Goal: Transaction & Acquisition: Purchase product/service

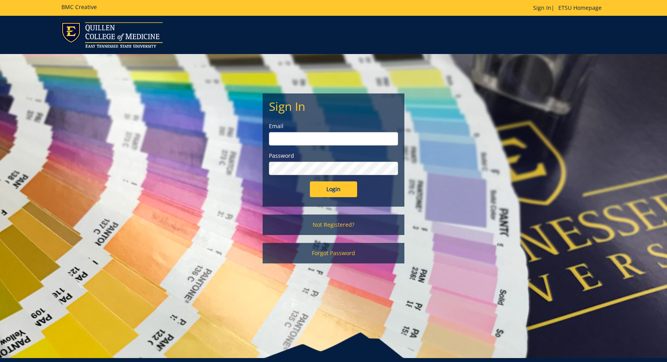
click at [284, 191] on div "Login" at bounding box center [333, 189] width 129 height 16
click at [283, 141] on input "email" at bounding box center [333, 138] width 129 height 13
click at [254, 238] on div "Sign In Email Password Login Not Registered? Forgot Password" at bounding box center [333, 162] width 461 height 217
click at [307, 140] on input "email" at bounding box center [333, 138] width 129 height 13
paste input "magacha@etsu.edu"
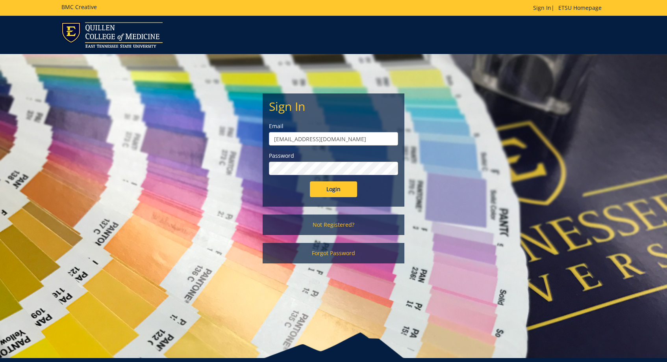
type input "magacha@etsu.edu"
click at [329, 188] on input "Login" at bounding box center [333, 189] width 47 height 16
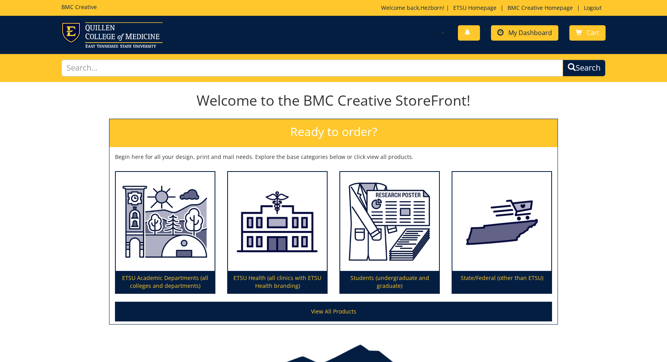
click at [497, 32] on link "My Dashboard" at bounding box center [524, 32] width 67 height 15
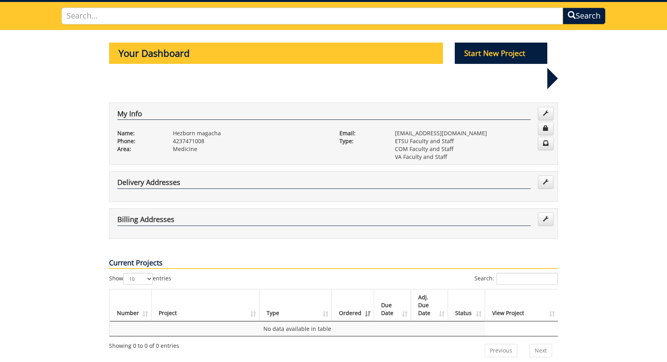
scroll to position [52, 0]
click at [474, 52] on p "Start New Project" at bounding box center [501, 53] width 93 height 21
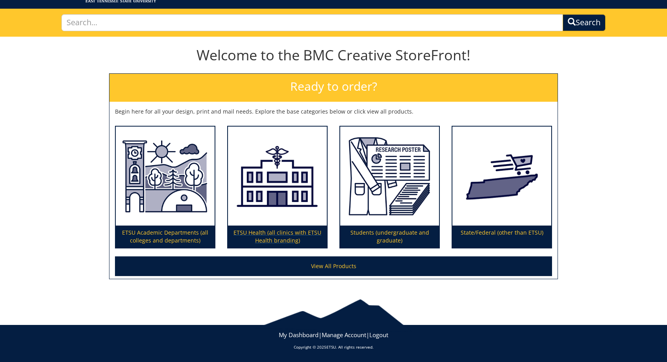
scroll to position [45, 0]
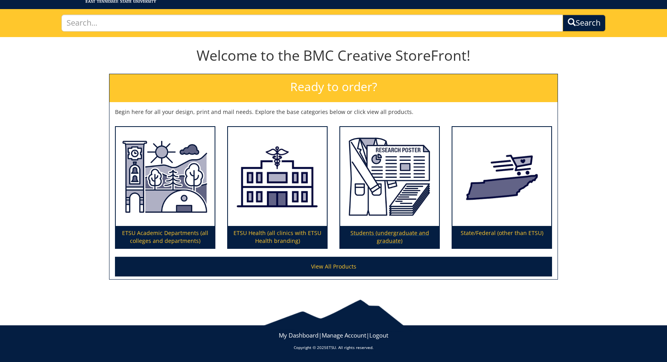
click at [372, 234] on p "Students (undergraduate and graduate)" at bounding box center [389, 237] width 99 height 22
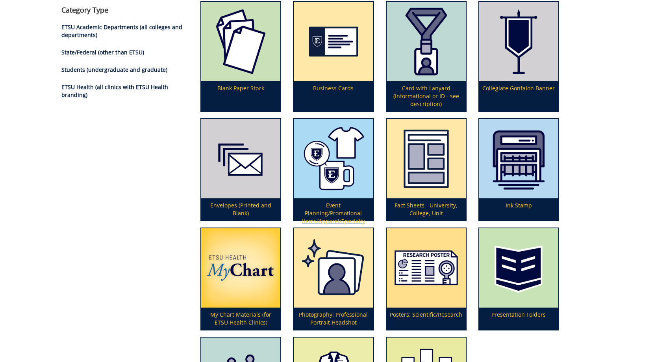
scroll to position [108, 0]
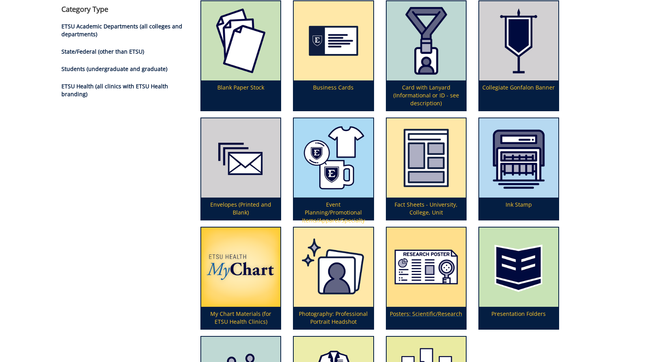
click at [415, 316] on p "Posters: Scientific/Research" at bounding box center [426, 317] width 79 height 22
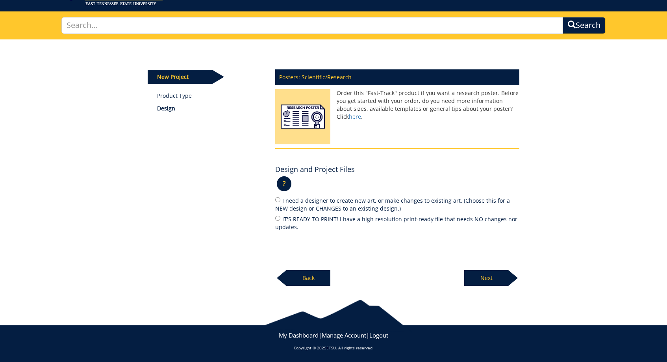
scroll to position [42, 0]
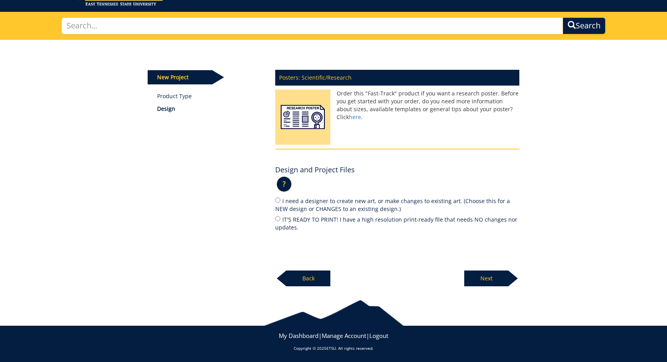
click at [278, 217] on input "IT'S READY TO PRINT! I have a high resolution print-ready file that needs NO ch…" at bounding box center [277, 218] width 5 height 5
radio input "true"
click at [491, 271] on p "Next" at bounding box center [486, 278] width 44 height 16
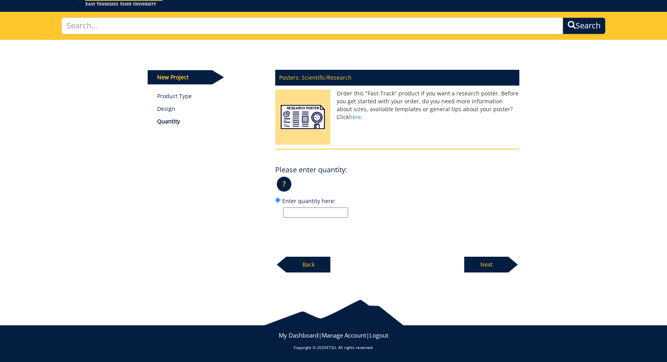
click at [295, 209] on input "Enter quantity here:" at bounding box center [315, 212] width 65 height 10
type input "1"
click at [492, 265] on p "Next" at bounding box center [486, 264] width 44 height 16
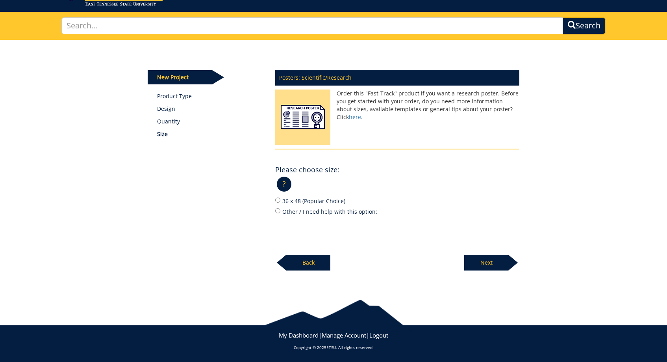
click at [278, 201] on input "36 x 48 (Popular Choice)" at bounding box center [277, 199] width 5 height 5
radio input "true"
click at [476, 261] on p "Next" at bounding box center [486, 262] width 44 height 16
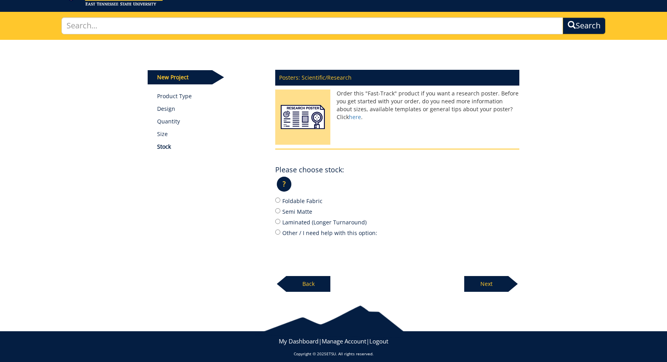
click at [280, 210] on input "Semi Matte" at bounding box center [277, 210] width 5 height 5
radio input "true"
click at [481, 277] on p "Next" at bounding box center [486, 284] width 44 height 16
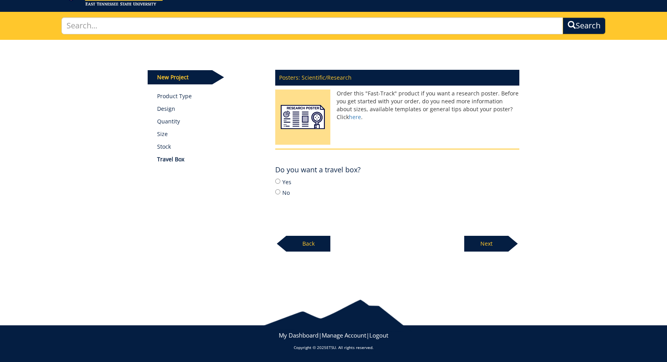
click at [280, 181] on input "Yes" at bounding box center [277, 180] width 5 height 5
radio input "true"
click at [486, 239] on p "Next" at bounding box center [486, 244] width 44 height 16
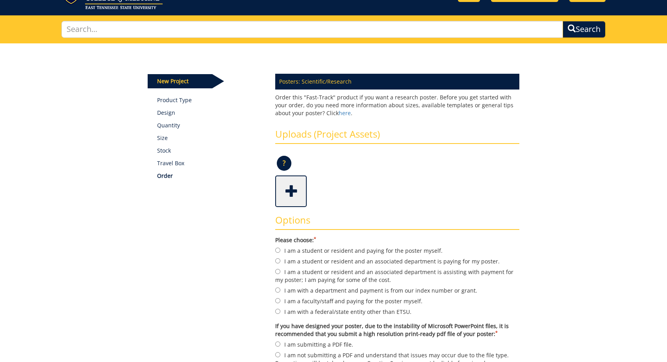
scroll to position [48, 0]
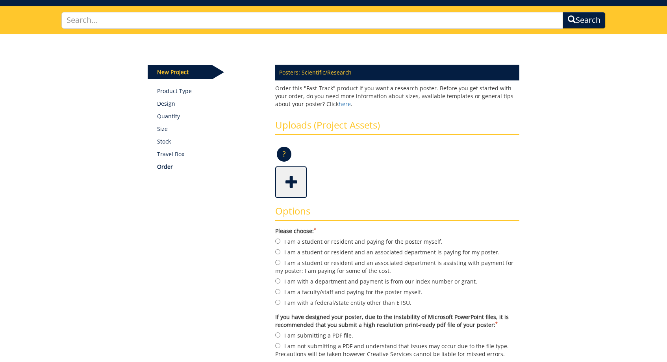
click at [291, 183] on span at bounding box center [292, 181] width 32 height 28
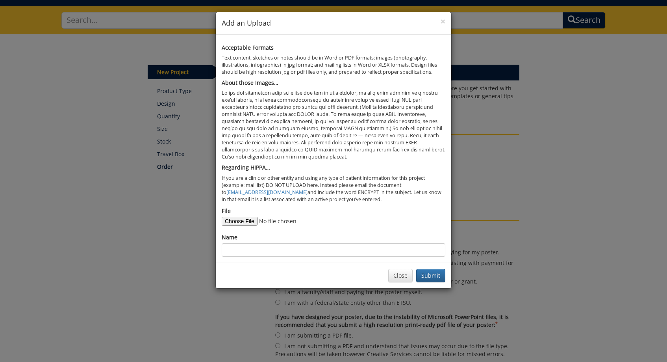
click at [238, 217] on input "File" at bounding box center [275, 221] width 107 height 9
type input "C:\fakepath\Metastatic Mislead_COPY.pdf"
click at [358, 244] on input "Name" at bounding box center [334, 249] width 224 height 13
type input "Metastatic Mislead"
click at [425, 270] on button "Submit" at bounding box center [430, 275] width 29 height 13
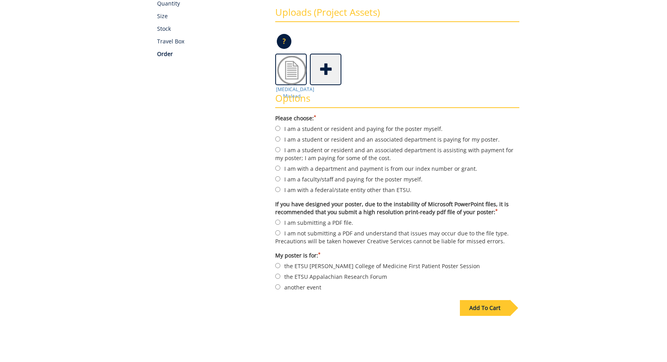
scroll to position [167, 0]
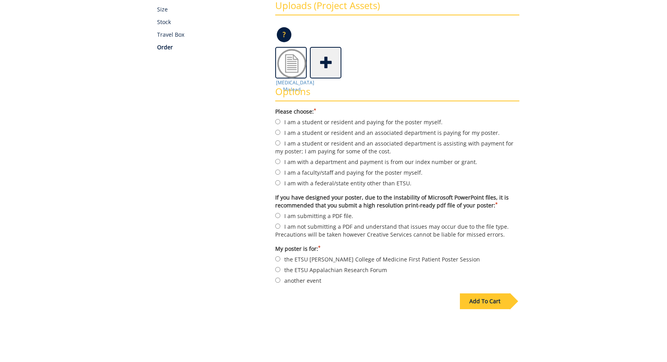
click at [278, 132] on input "I am a student or resident and an associated department is paying for my poster." at bounding box center [277, 132] width 5 height 5
radio input "true"
click at [276, 213] on input "I am submitting a PDF file." at bounding box center [277, 215] width 5 height 5
radio input "true"
click at [279, 277] on input "another event" at bounding box center [277, 279] width 5 height 5
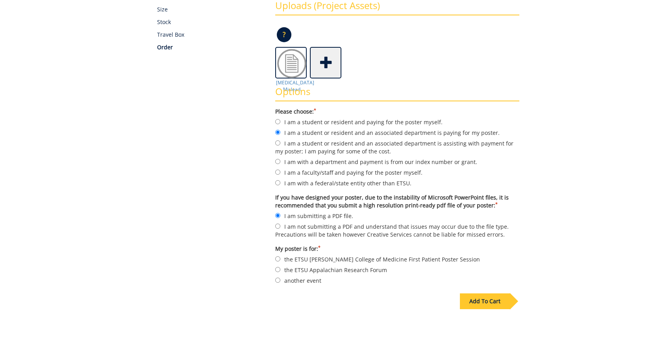
radio input "true"
click at [464, 297] on div "Add To Cart" at bounding box center [485, 301] width 50 height 16
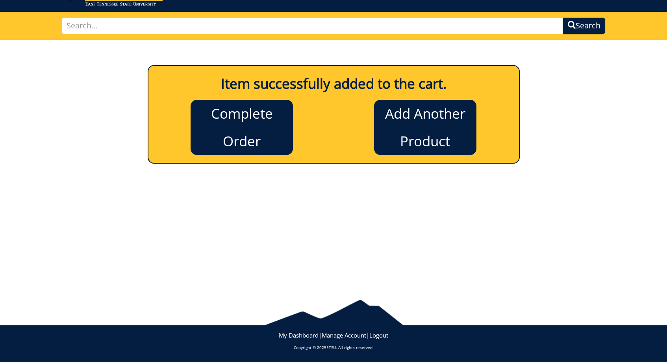
click at [249, 126] on link "Complete Order" at bounding box center [242, 127] width 102 height 55
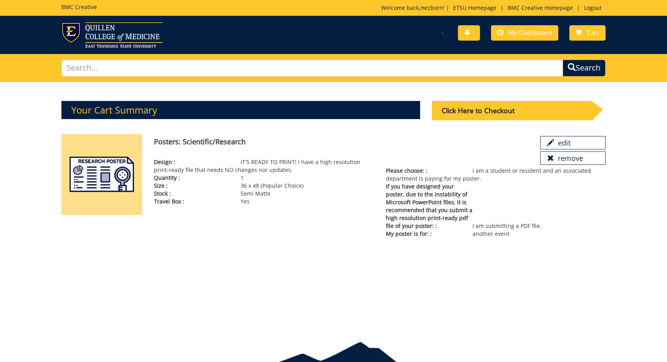
click at [499, 115] on div "Click Here to Checkout" at bounding box center [512, 110] width 160 height 19
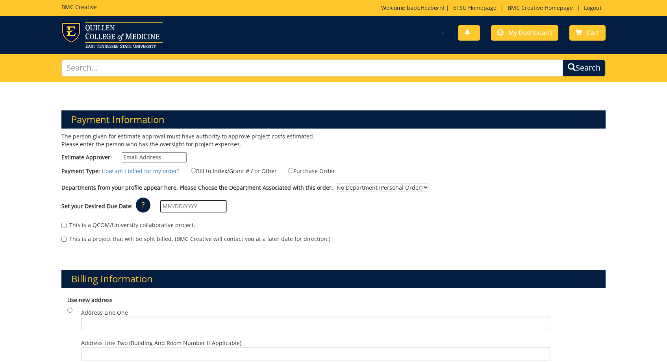
click at [135, 136] on p "The person given for estimate approval must have authority to approve project c…" at bounding box center [194, 140] width 266 height 16
click at [142, 156] on input "Estimate Approver:" at bounding box center [154, 157] width 65 height 10
click at [228, 147] on p "The person given for estimate approval must have authority to approve project c…" at bounding box center [194, 140] width 266 height 16
click at [146, 154] on input "Estimate Approver:" at bounding box center [154, 157] width 65 height 10
paste input "[PERSON_NAME][EMAIL_ADDRESS][DOMAIN_NAME]"
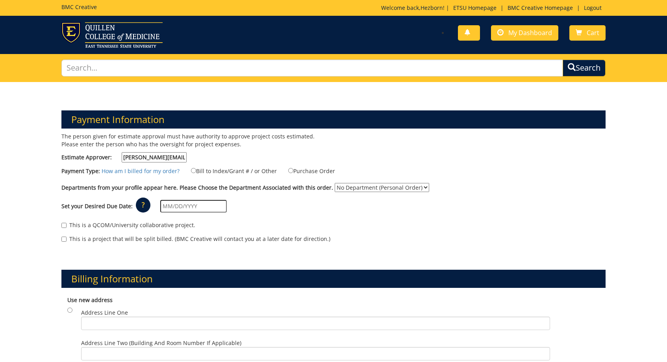
type input "metcalf@etsu.edu"
click at [290, 169] on input "Purchase Order" at bounding box center [290, 170] width 5 height 5
radio input "true"
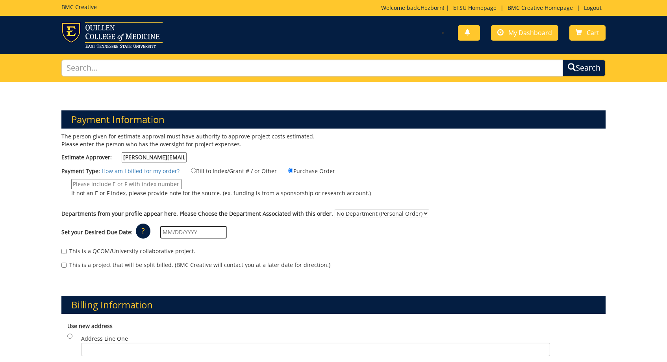
click at [143, 185] on input "If not an E or F index, please provide note for the source. (ex. funding is fro…" at bounding box center [126, 184] width 110 height 10
click at [193, 169] on input "Bill to Index/Grant # / or Other" at bounding box center [193, 170] width 5 height 5
radio input "true"
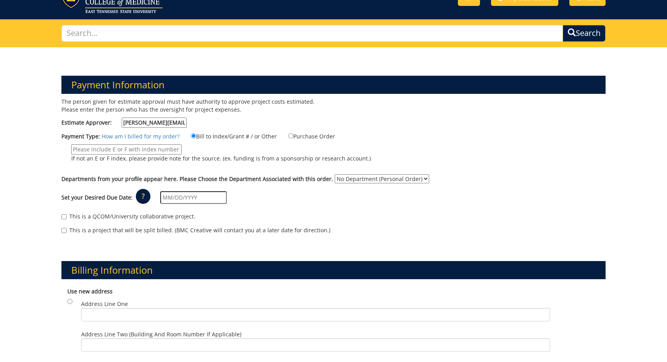
scroll to position [35, 0]
click at [134, 148] on input "If not an E or F index, please provide note for the source. (ex. funding is fro…" at bounding box center [126, 149] width 110 height 10
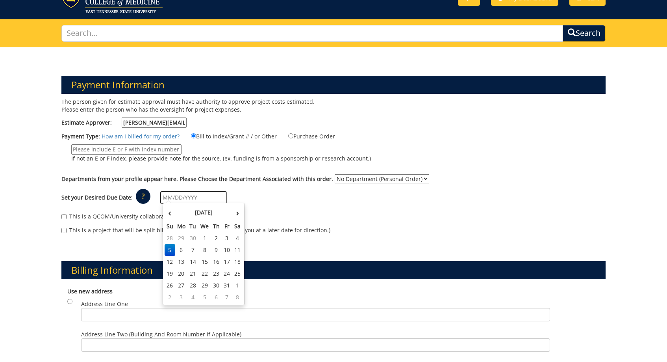
click at [176, 196] on input "text" at bounding box center [193, 197] width 67 height 13
click at [225, 248] on td "10" at bounding box center [227, 250] width 11 height 12
type input "10/10/2025"
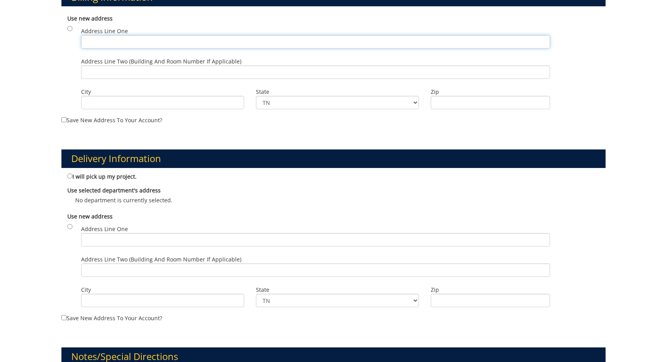
scroll to position [308, 0]
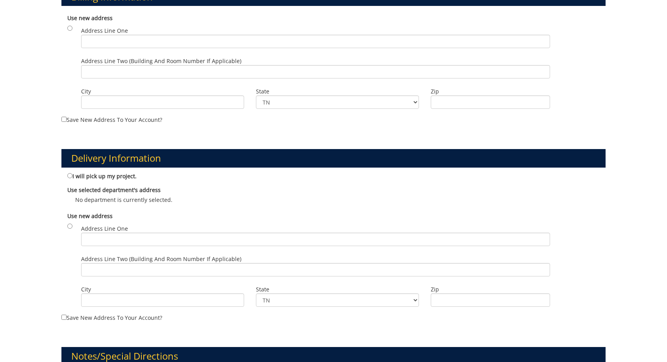
click at [69, 171] on label "I will pick up my project." at bounding box center [101, 175] width 69 height 9
click at [69, 173] on input "I will pick up my project." at bounding box center [69, 175] width 5 height 5
radio input "true"
click at [69, 174] on input "I will pick up my project." at bounding box center [69, 175] width 5 height 5
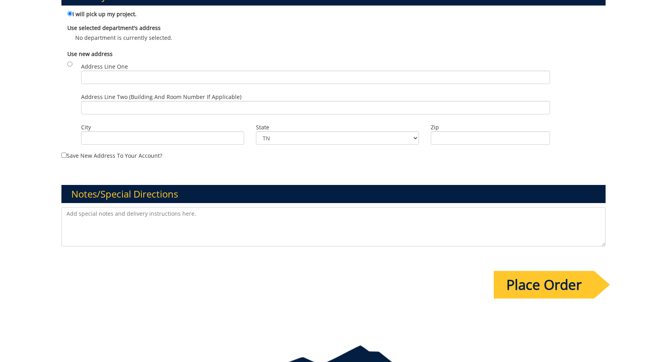
scroll to position [478, 0]
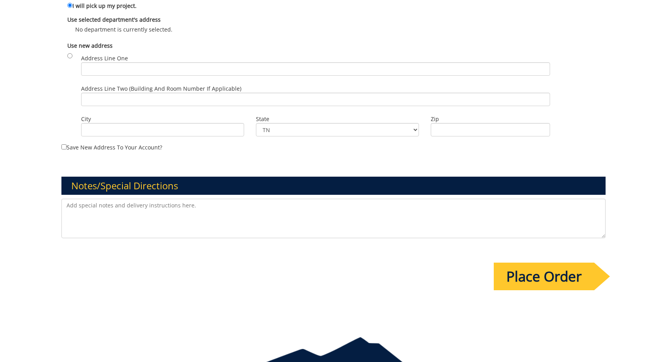
click at [110, 217] on textarea at bounding box center [333, 218] width 544 height 39
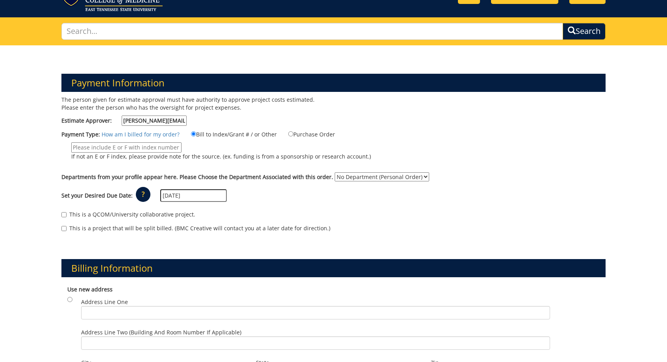
scroll to position [22, 0]
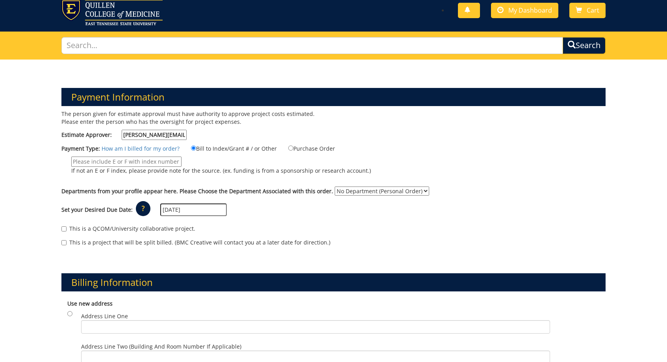
type textarea "Poster is for ACG National Conference on October 24th."
click at [153, 162] on input "If not an E or F index, please provide note for the source. (ex. funding is fro…" at bounding box center [126, 161] width 110 height 10
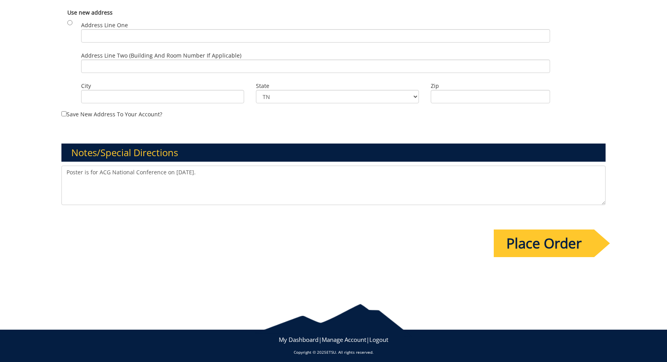
scroll to position [511, 0]
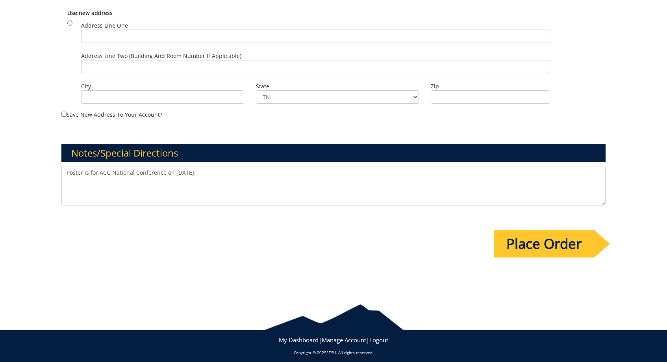
click at [512, 233] on input "Place Order" at bounding box center [544, 244] width 100 height 28
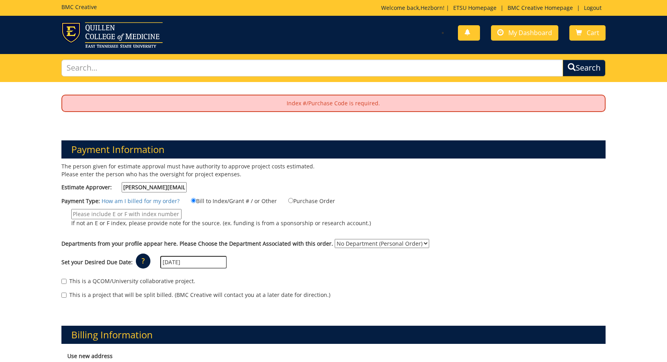
click at [122, 216] on input "If not an E or F index, please provide note for the source. (ex. funding is fro…" at bounding box center [126, 214] width 110 height 10
click at [289, 201] on input "Purchase Order" at bounding box center [290, 200] width 5 height 5
radio input "true"
click at [192, 202] on input "Bill to Index/Grant # / or Other" at bounding box center [193, 200] width 5 height 5
radio input "true"
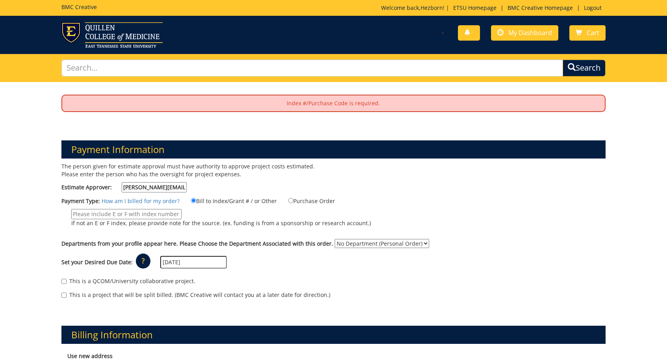
click at [143, 215] on input "If not an E or F index, please provide note for the source. (ex. funding is fro…" at bounding box center [126, 214] width 110 height 10
click at [137, 203] on link "How am I billed for my order?" at bounding box center [141, 200] width 78 height 7
drag, startPoint x: 177, startPoint y: 186, endPoint x: 80, endPoint y: 186, distance: 97.3
click at [80, 186] on label "Estimate Approver: metcalf@etsu.edu" at bounding box center [123, 187] width 125 height 10
click at [122, 186] on input "metcalf@etsu.edu" at bounding box center [154, 187] width 65 height 10
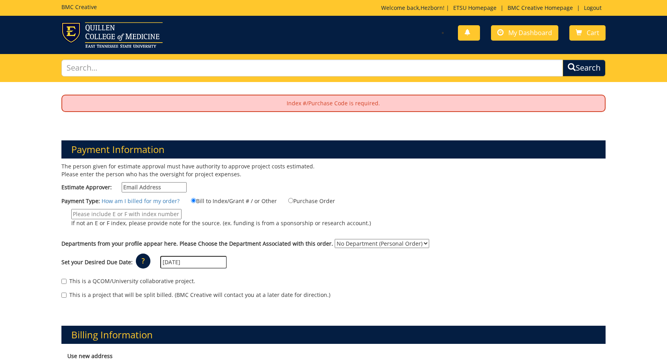
paste input "Wisley@etsu.edu"
click at [128, 186] on input "Wisley@etsu.edu" at bounding box center [154, 187] width 65 height 10
click at [131, 189] on input "Wisley@etsu.edu" at bounding box center [154, 187] width 65 height 10
type input "wisley@etsu.edu"
click at [119, 209] on input "If not an E or F index, please provide note for the source. (ex. funding is fro…" at bounding box center [126, 214] width 110 height 10
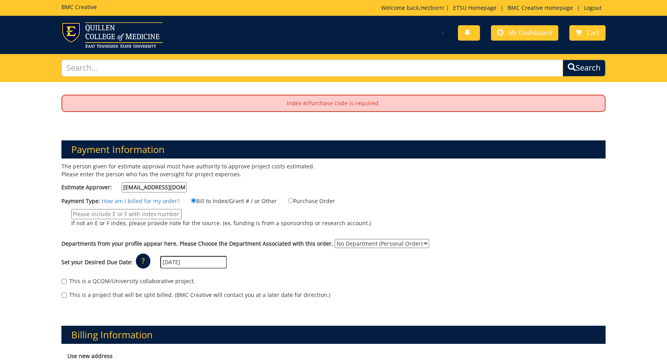
click at [392, 9] on p "Welcome back, Hezborn ! | ETSU Homepage | BMC Creative Homepage | Logout" at bounding box center [493, 8] width 225 height 8
click at [462, 8] on link "ETSU Homepage" at bounding box center [474, 7] width 51 height 7
click at [499, 35] on span at bounding box center [501, 33] width 6 height 6
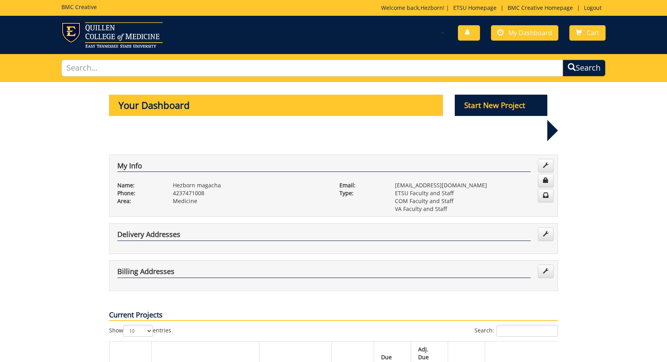
click at [263, 101] on p "Your Dashboard" at bounding box center [276, 105] width 334 height 21
click at [478, 106] on p "Start New Project" at bounding box center [501, 105] width 93 height 21
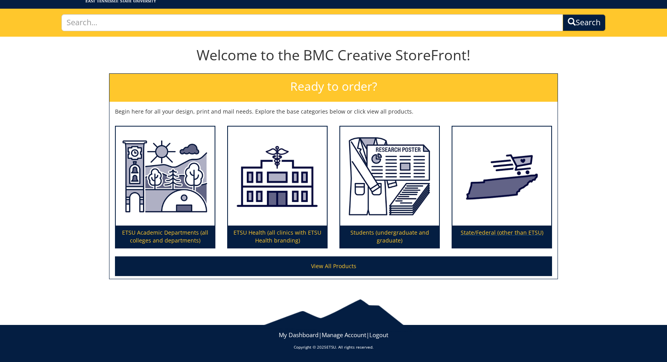
scroll to position [45, 0]
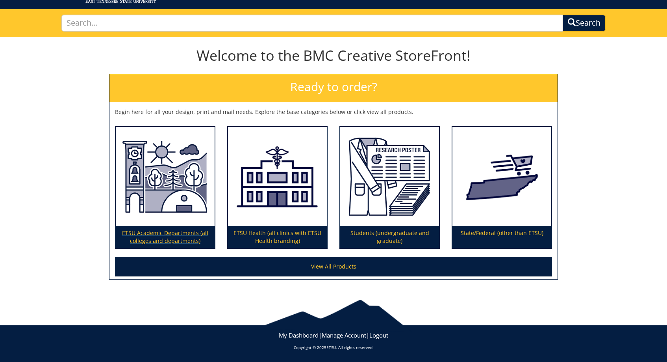
click at [186, 243] on p "ETSU Academic Departments (all colleges and departments)" at bounding box center [165, 237] width 99 height 22
click at [358, 204] on img at bounding box center [389, 176] width 99 height 99
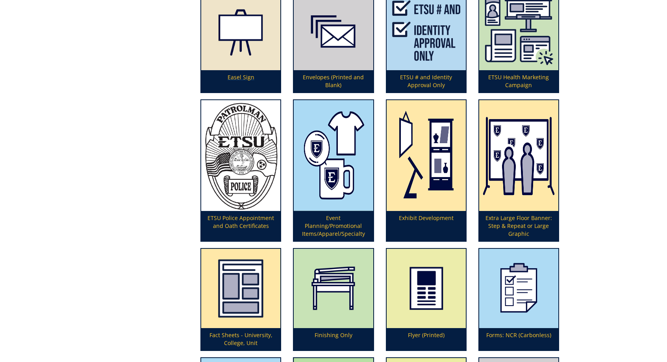
scroll to position [838, 0]
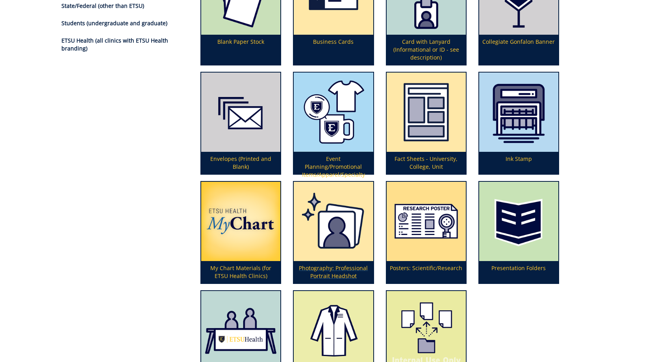
scroll to position [159, 0]
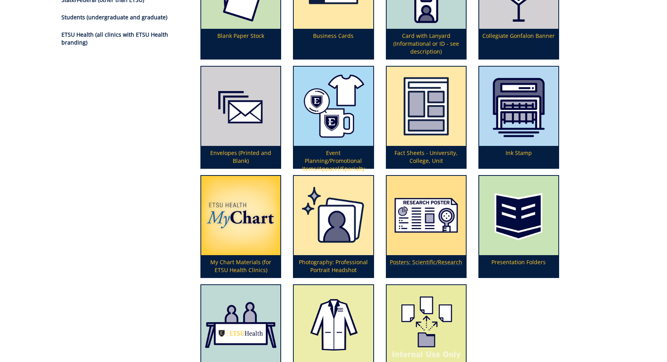
click at [423, 244] on img at bounding box center [426, 215] width 79 height 79
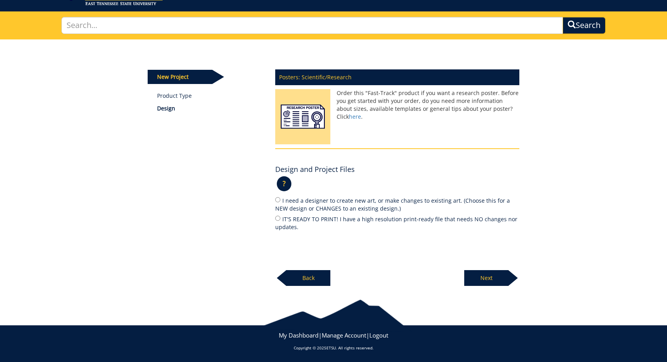
scroll to position [42, 0]
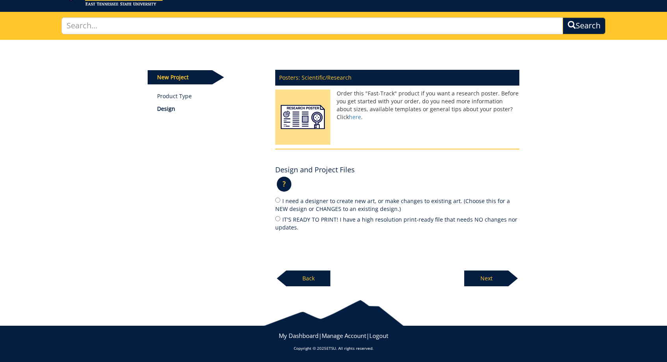
click at [278, 216] on input "IT'S READY TO PRINT! I have a high resolution print-ready file that needs NO ch…" at bounding box center [277, 218] width 5 height 5
radio input "true"
click at [480, 276] on p "Next" at bounding box center [486, 278] width 44 height 16
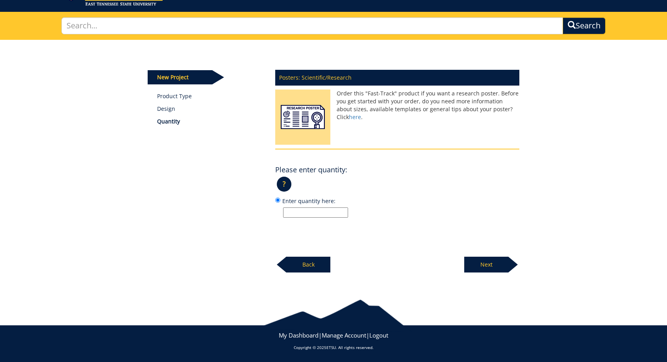
click at [312, 211] on input "Enter quantity here:" at bounding box center [315, 212] width 65 height 10
type input "1"
drag, startPoint x: 447, startPoint y: 249, endPoint x: 473, endPoint y: 257, distance: 27.2
click at [473, 257] on div "Posters: Scientific/Research Order this "Fast-Track" product if you want a rese…" at bounding box center [397, 169] width 256 height 208
click at [473, 257] on p "Next" at bounding box center [486, 264] width 44 height 16
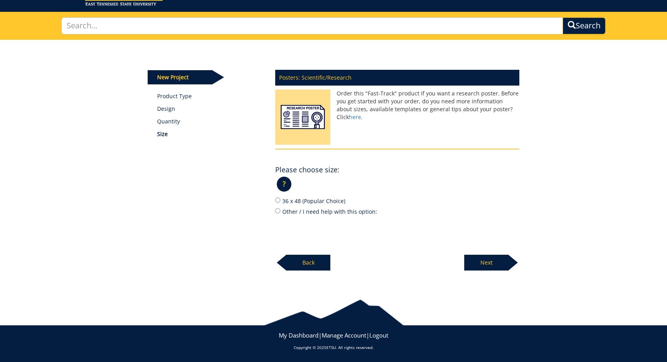
click at [279, 203] on label "36 x 48 (Popular Choice)" at bounding box center [397, 200] width 244 height 9
click at [279, 202] on input "36 x 48 (Popular Choice)" at bounding box center [277, 199] width 5 height 5
radio input "true"
click at [493, 260] on p "Next" at bounding box center [486, 262] width 44 height 16
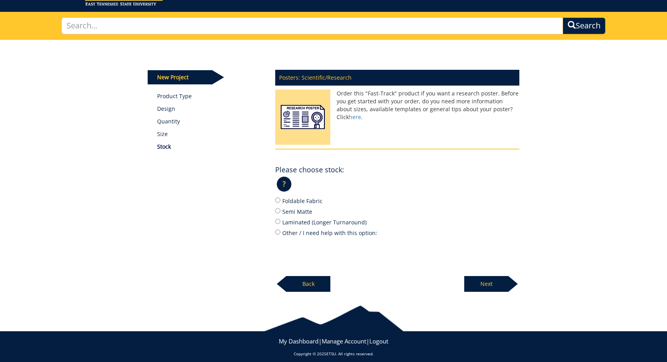
click at [276, 209] on input "Semi Matte" at bounding box center [277, 210] width 5 height 5
radio input "true"
click at [485, 282] on p "Next" at bounding box center [486, 284] width 44 height 16
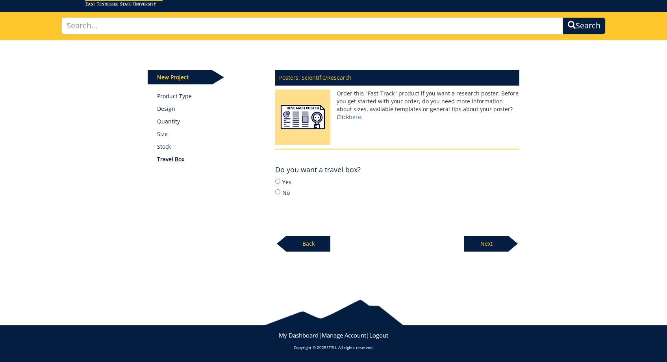
click at [276, 192] on input "No" at bounding box center [277, 191] width 5 height 5
radio input "true"
click at [277, 182] on input "Yes" at bounding box center [277, 180] width 5 height 5
radio input "true"
click at [487, 249] on p "Next" at bounding box center [486, 244] width 44 height 16
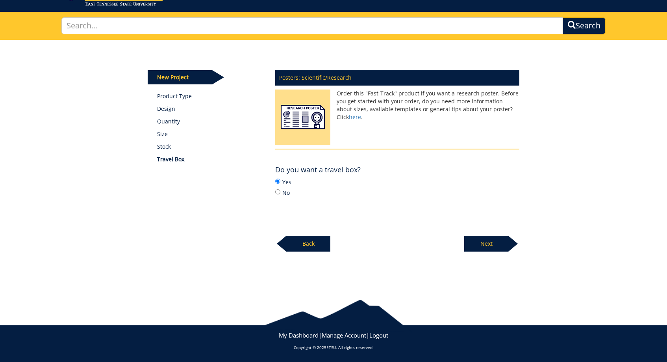
click at [486, 245] on p "Next" at bounding box center [486, 244] width 44 height 16
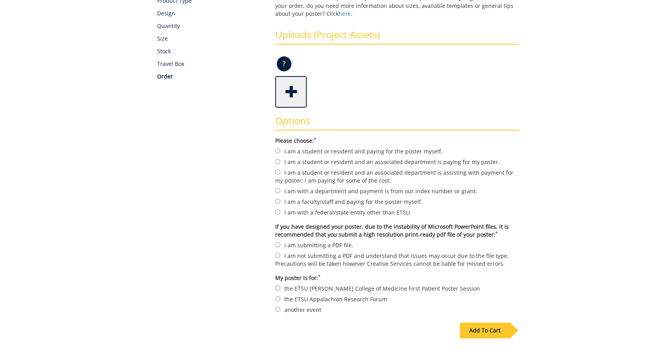
scroll to position [149, 0]
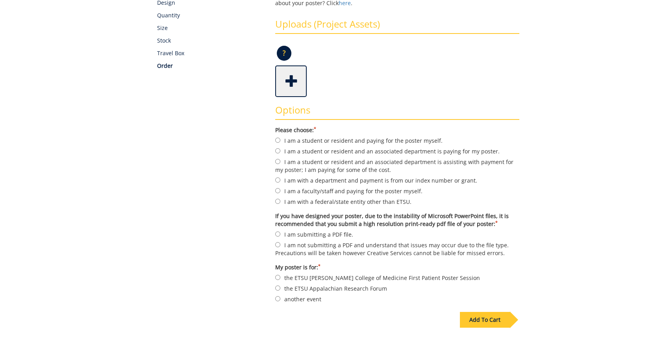
click at [280, 94] on link at bounding box center [291, 81] width 32 height 32
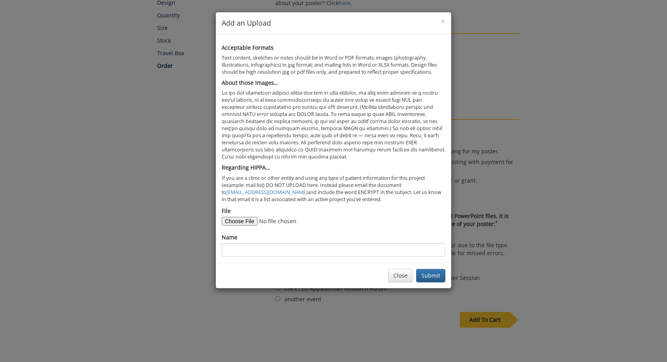
click at [233, 217] on input "File" at bounding box center [275, 221] width 107 height 9
type input "C:\fakepath\[MEDICAL_DATA] Mislead_COPY.pdf"
click at [317, 243] on input "Name" at bounding box center [334, 249] width 224 height 13
type input "[MEDICAL_DATA] Mislead"
click at [444, 271] on button "Submit" at bounding box center [430, 275] width 29 height 13
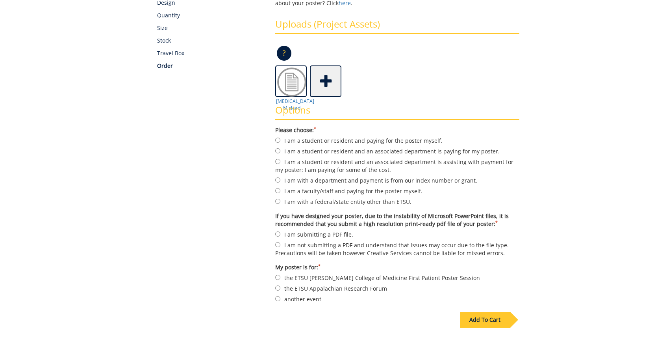
click at [280, 147] on label "I am a student or resident and an associated department is paying for my poster." at bounding box center [397, 151] width 244 height 9
click at [280, 148] on input "I am a student or resident and an associated department is paying for my poster." at bounding box center [277, 150] width 5 height 5
radio input "true"
click at [278, 296] on input "another event" at bounding box center [277, 298] width 5 height 5
radio input "true"
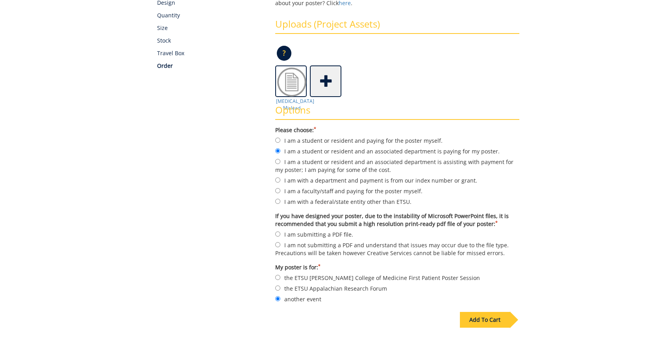
click at [279, 231] on input "I am submitting a PDF file." at bounding box center [277, 233] width 5 height 5
radio input "true"
click at [466, 312] on div "Add To Cart" at bounding box center [485, 320] width 50 height 16
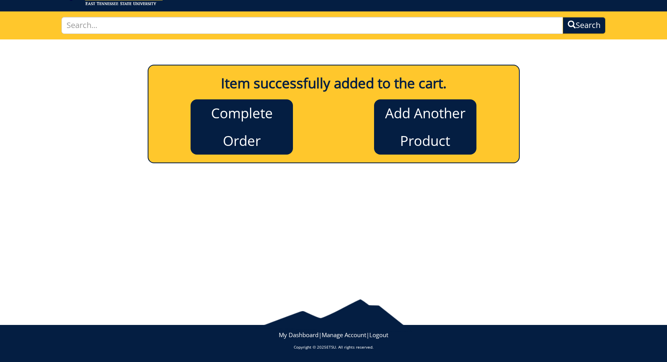
scroll to position [42, 0]
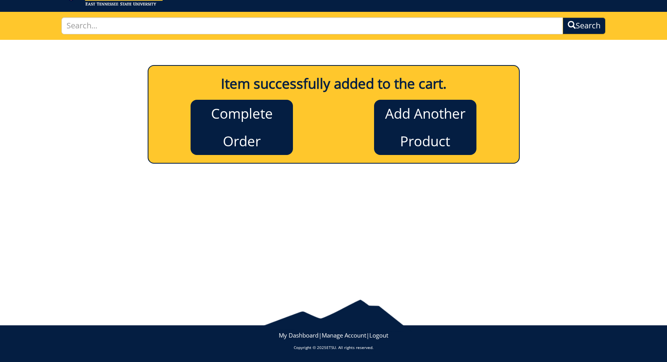
click at [271, 126] on link "Complete Order" at bounding box center [242, 127] width 102 height 55
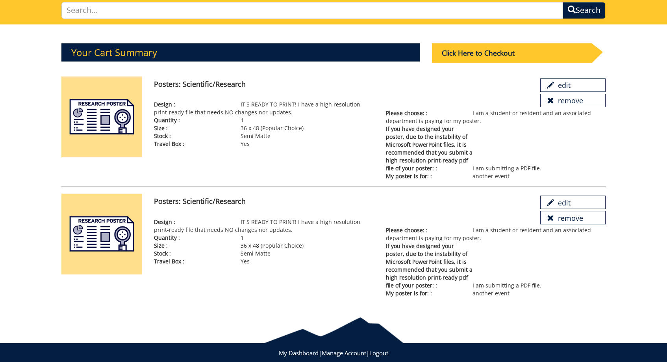
scroll to position [63, 0]
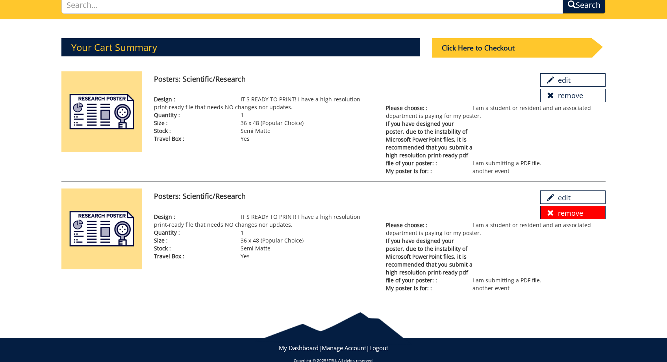
click at [569, 214] on link "remove" at bounding box center [572, 212] width 65 height 13
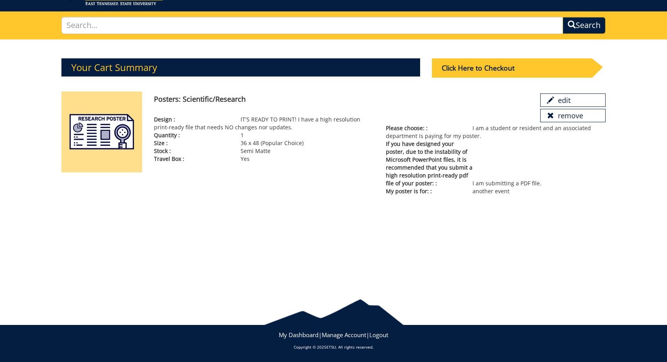
scroll to position [42, 0]
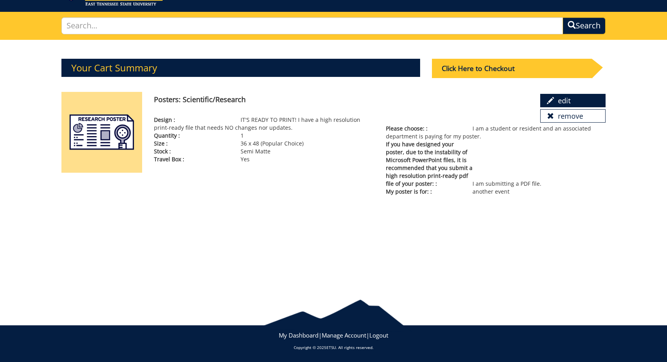
click at [546, 98] on link "edit" at bounding box center [572, 100] width 65 height 13
click at [474, 74] on div "Click Here to Checkout" at bounding box center [512, 68] width 160 height 19
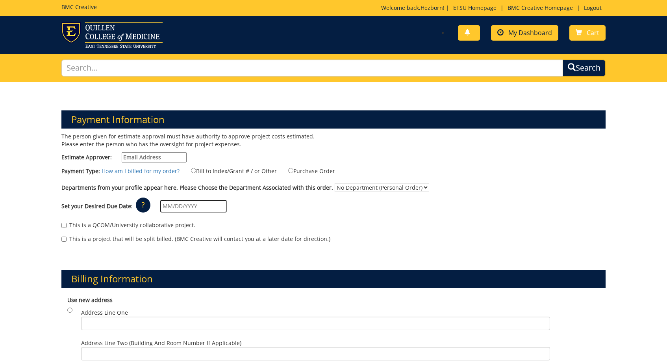
click at [503, 30] on span at bounding box center [501, 33] width 6 height 6
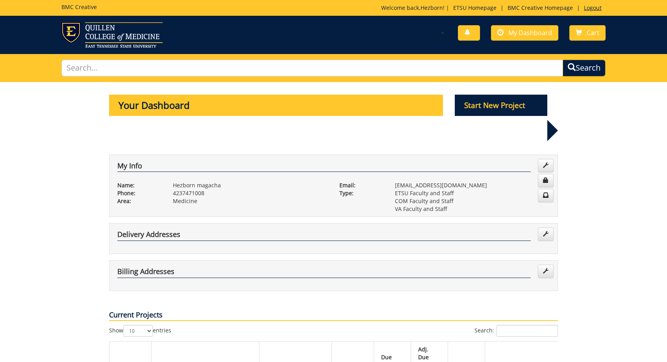
click at [590, 7] on link "Logout" at bounding box center [593, 7] width 26 height 7
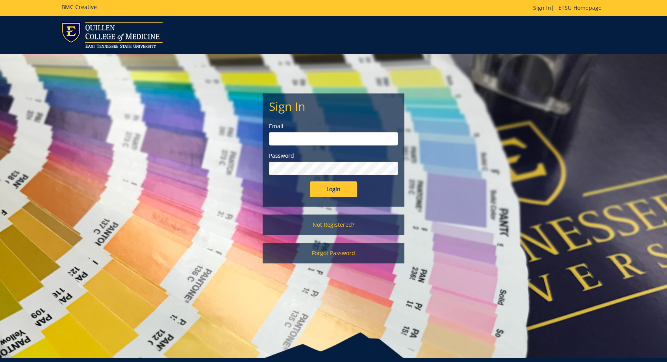
click at [197, 154] on div "Sign In Email Password Login Not Registered? Forgot Password" at bounding box center [333, 162] width 461 height 217
